Goal: Find specific page/section: Find specific page/section

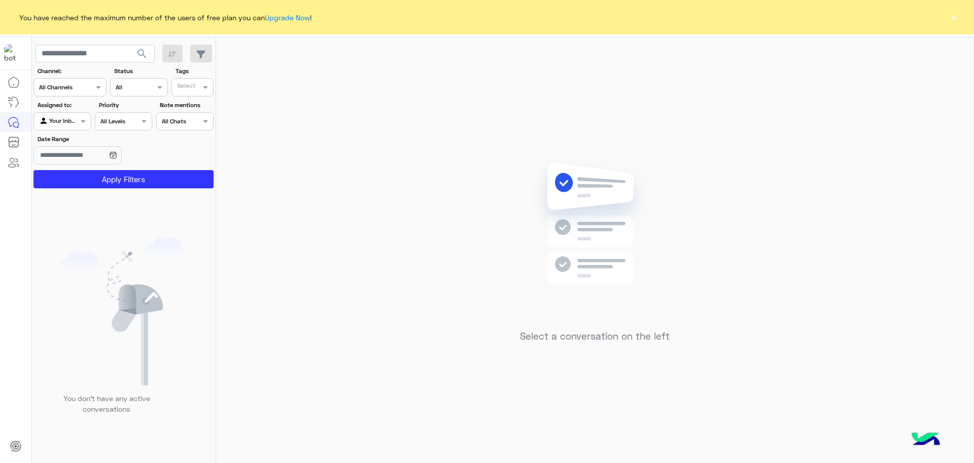
click at [953, 19] on button "×" at bounding box center [954, 17] width 10 height 10
